Goal: Transaction & Acquisition: Subscribe to service/newsletter

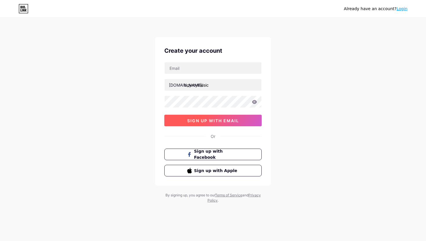
click at [236, 120] on span "sign up with email" at bounding box center [213, 120] width 52 height 5
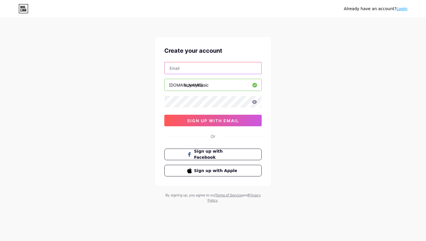
click at [203, 70] on input "text" at bounding box center [213, 68] width 97 height 12
type input "[PERSON_NAME][EMAIL_ADDRESS][DOMAIN_NAME]"
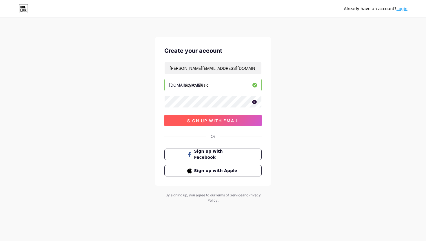
click at [208, 117] on button "sign up with email" at bounding box center [212, 121] width 97 height 12
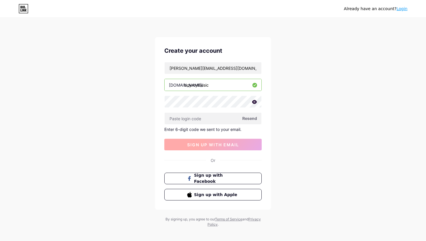
click at [208, 117] on input "text" at bounding box center [213, 119] width 97 height 12
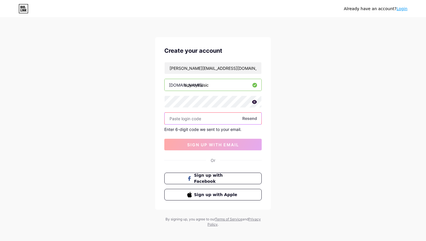
click at [223, 117] on input "text" at bounding box center [213, 119] width 97 height 12
paste input "181523"
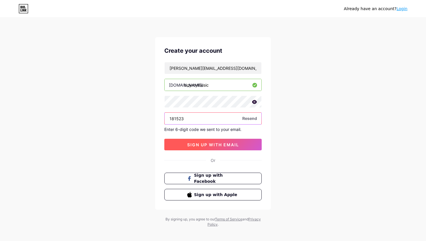
type input "181523"
click at [219, 148] on button "sign up with email" at bounding box center [212, 145] width 97 height 12
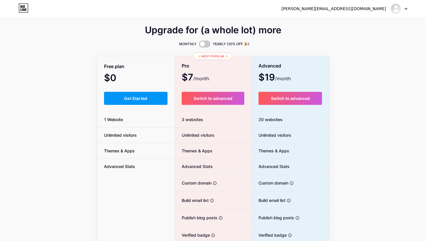
click at [407, 9] on icon at bounding box center [406, 9] width 3 height 2
click at [368, 42] on li "Logout" at bounding box center [371, 40] width 72 height 16
